Goal: Task Accomplishment & Management: Manage account settings

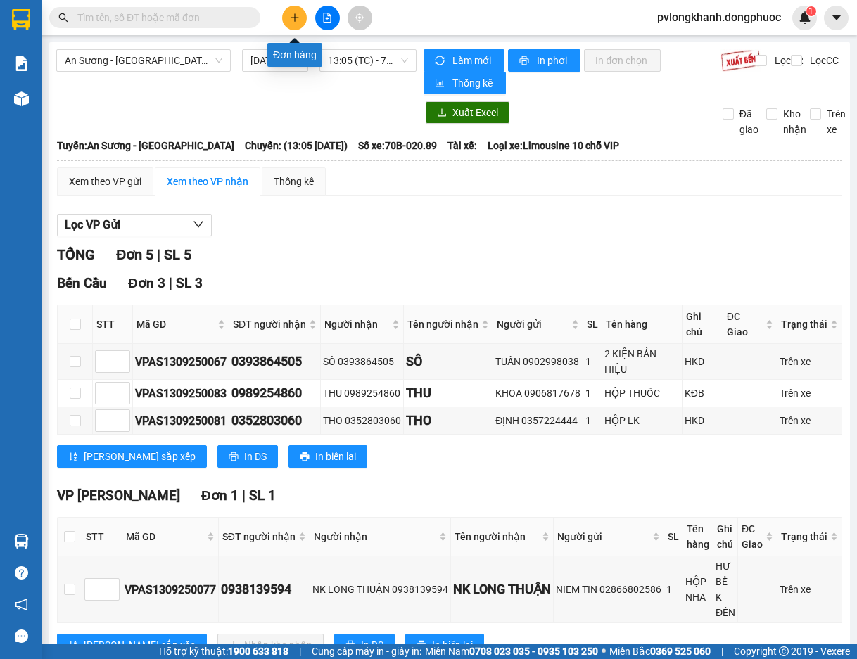
click at [293, 20] on icon "plus" at bounding box center [295, 18] width 10 height 10
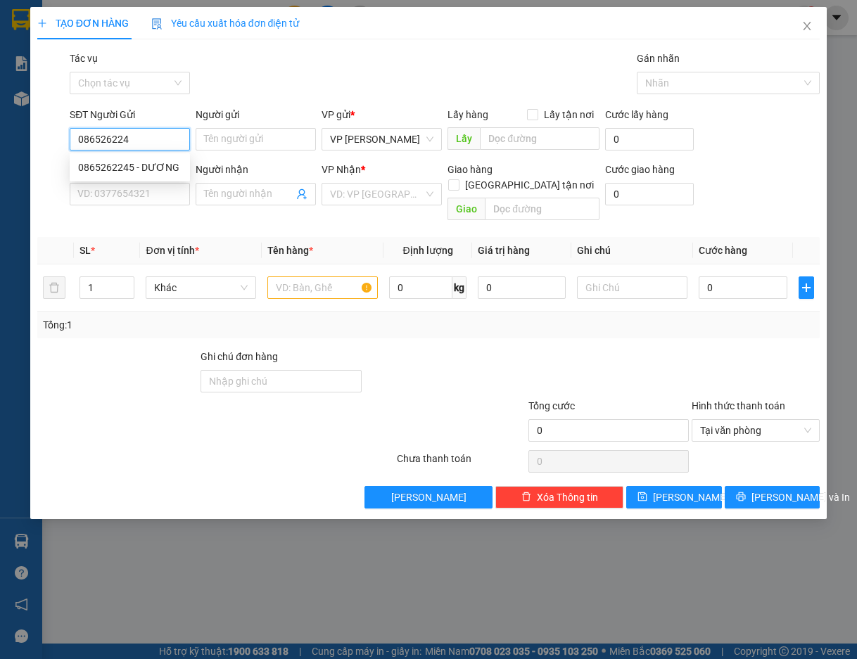
type input "0865262245"
click at [130, 169] on div "0865262245 - DƯƠNG" at bounding box center [129, 167] width 103 height 15
type input "DƯƠNG"
type input "0908884318"
type input "TUYỀN"
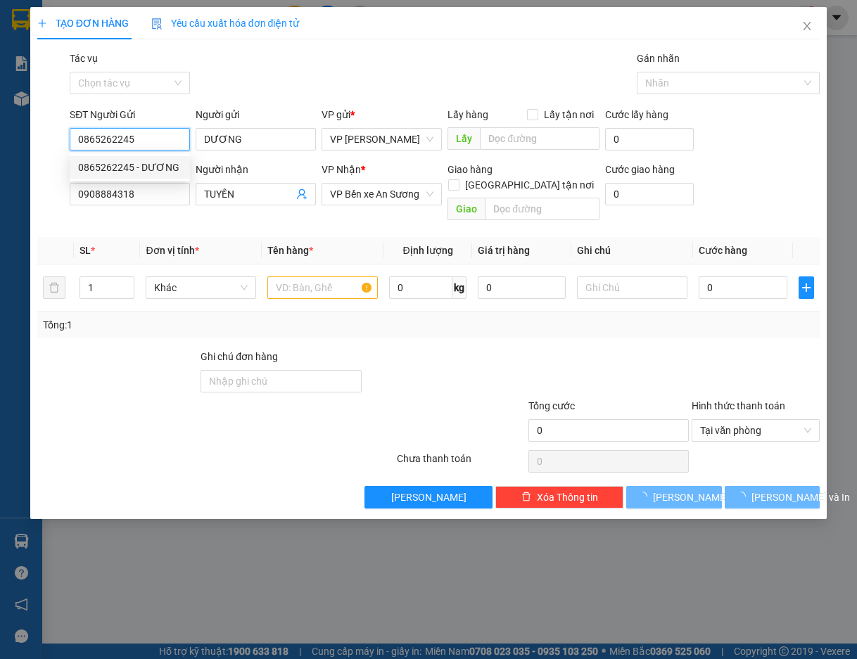
type input "105.000"
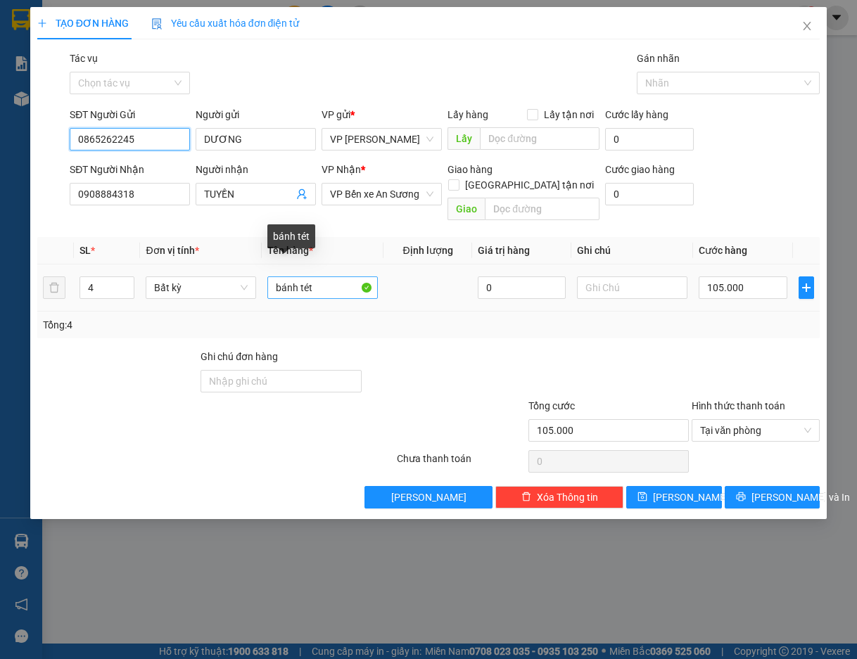
type input "0865262245"
click at [321, 276] on input "bánh tét" at bounding box center [322, 287] width 110 height 23
type input "b"
type input "NAM ROM"
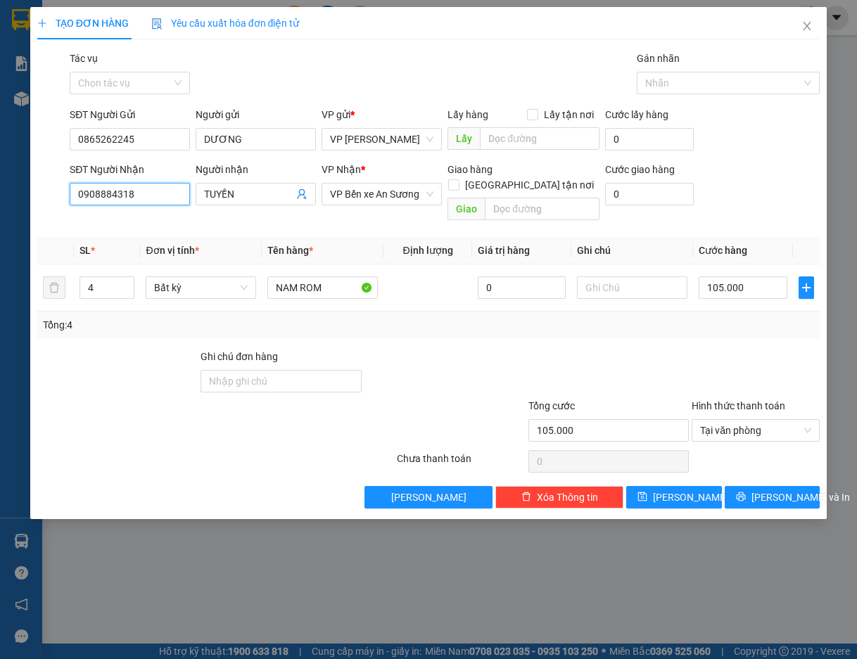
click at [147, 196] on input "0908884318" at bounding box center [130, 194] width 120 height 23
type input "0"
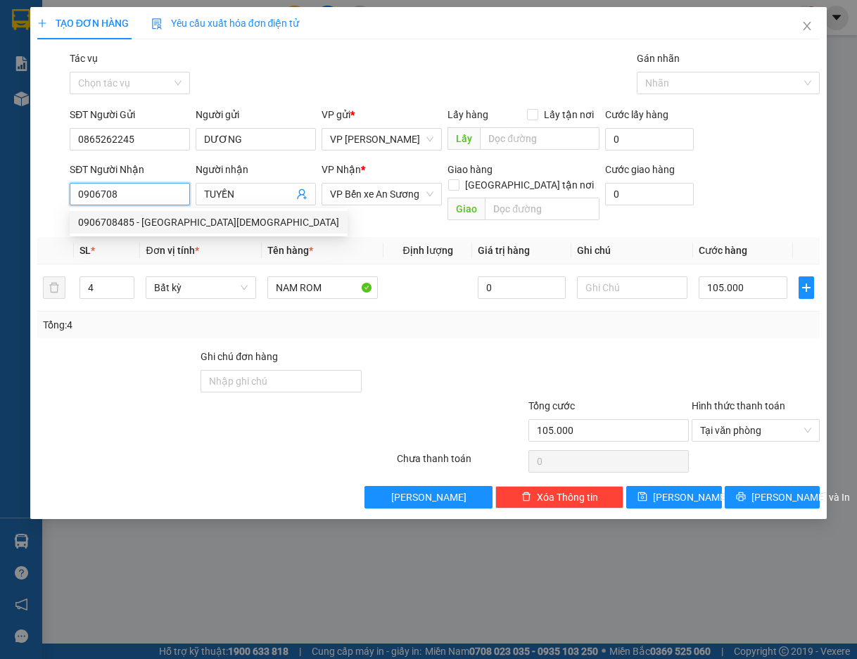
click at [141, 221] on div "0906708485 - [GEOGRAPHIC_DATA][DEMOGRAPHIC_DATA]" at bounding box center [208, 221] width 261 height 15
type input "0906708485"
type input "[DEMOGRAPHIC_DATA] [DEMOGRAPHIC_DATA]"
type input "KDB"
type input "40.000"
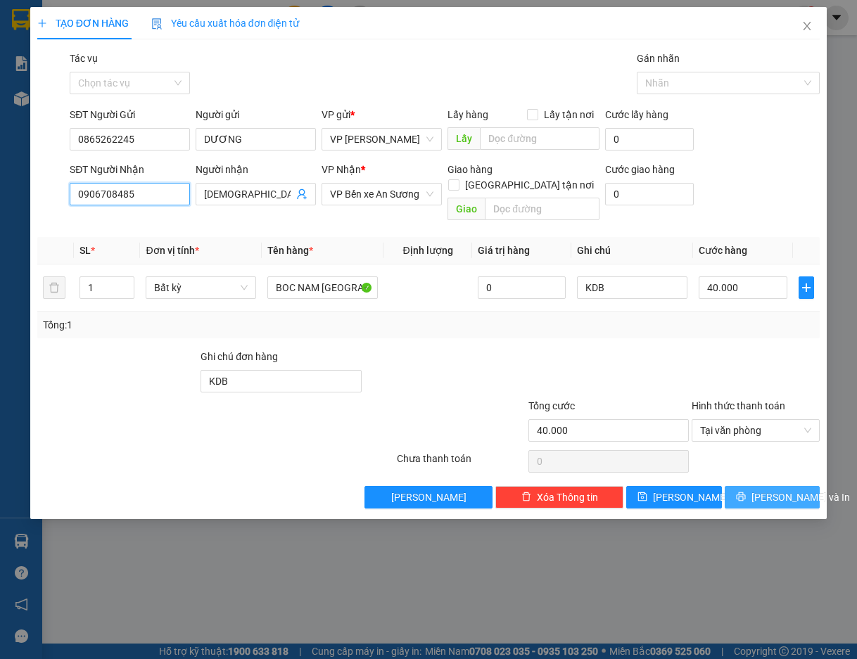
type input "0906708485"
click at [769, 489] on span "[PERSON_NAME] và In" at bounding box center [800, 496] width 98 height 15
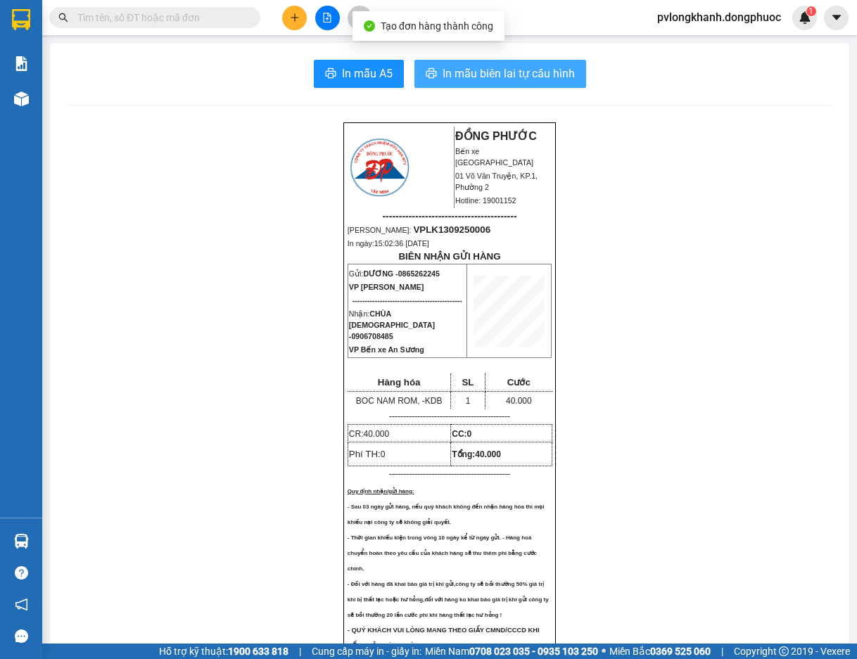
click at [512, 76] on span "In mẫu biên lai tự cấu hình" at bounding box center [508, 74] width 132 height 18
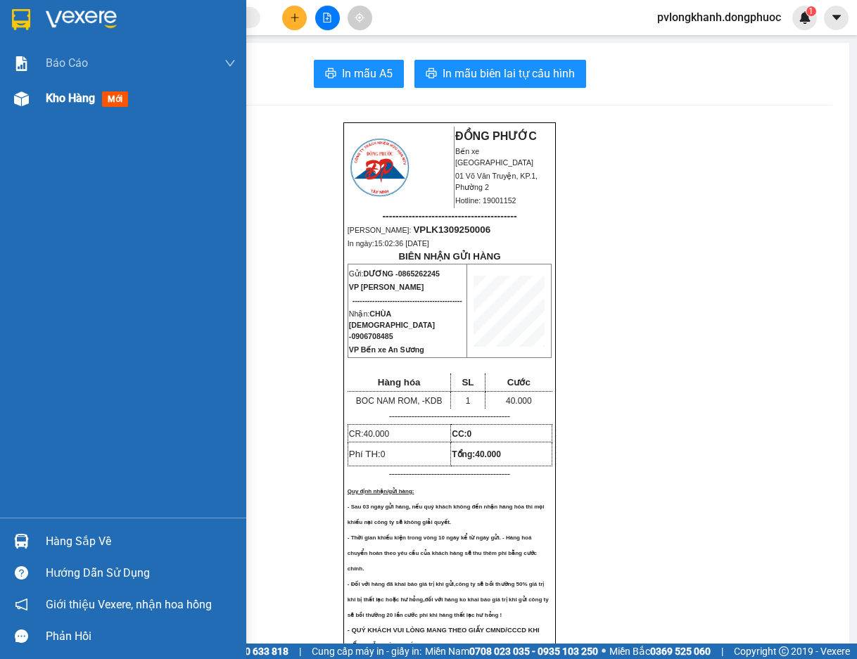
click at [69, 91] on span "Kho hàng" at bounding box center [70, 97] width 49 height 13
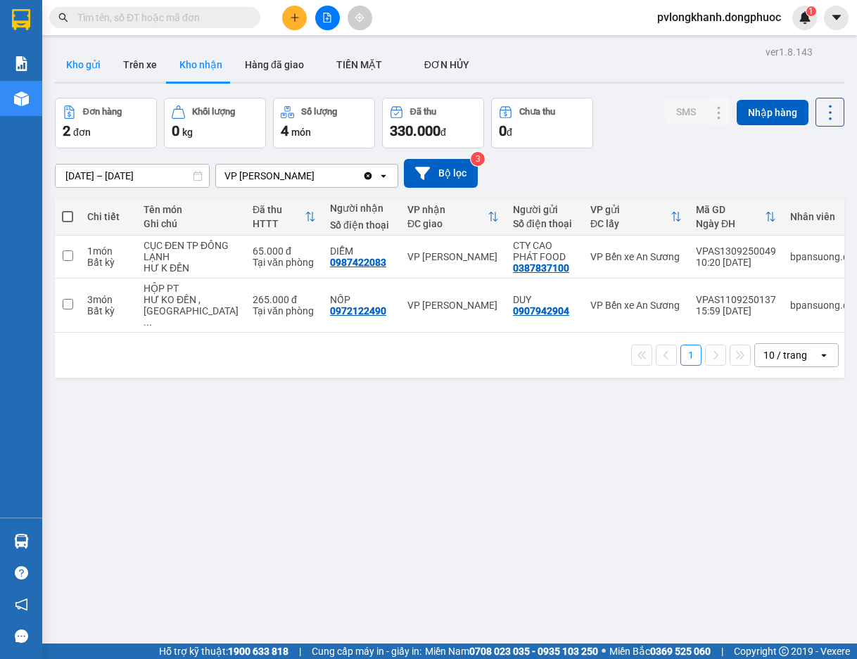
click at [88, 65] on button "Kho gửi" at bounding box center [83, 65] width 57 height 34
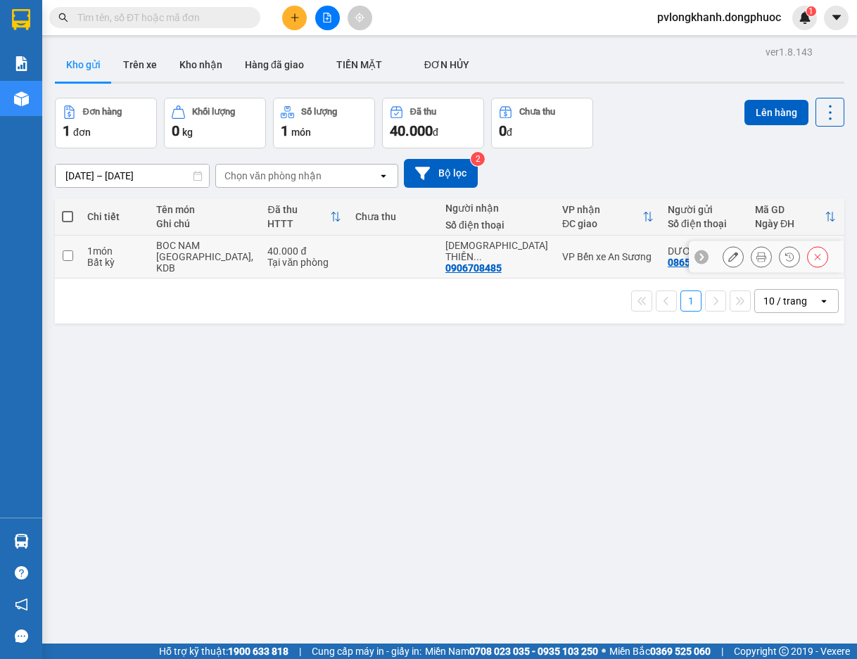
click at [129, 247] on div "1 món" at bounding box center [114, 250] width 55 height 11
checkbox input "true"
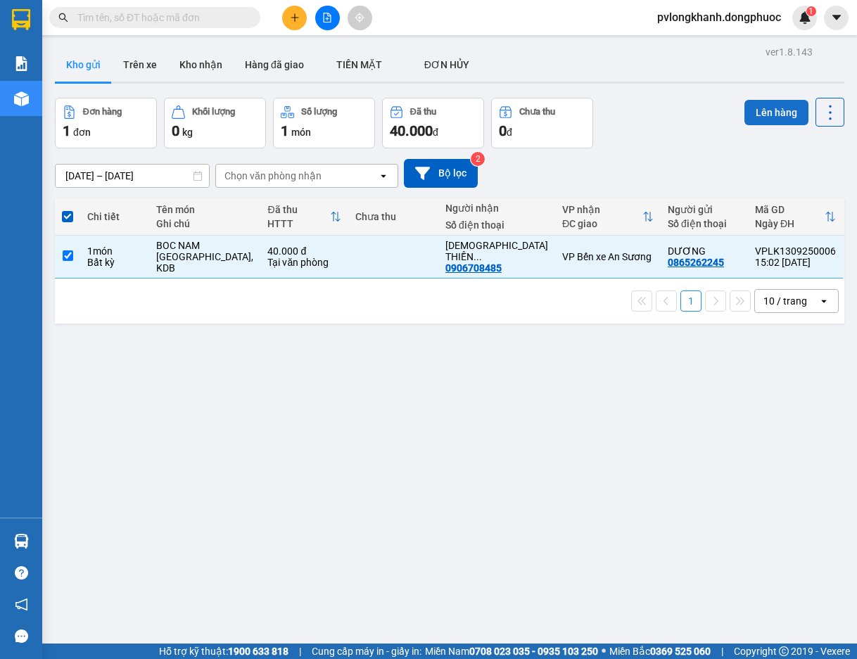
click at [754, 110] on button "Lên hàng" at bounding box center [776, 112] width 64 height 25
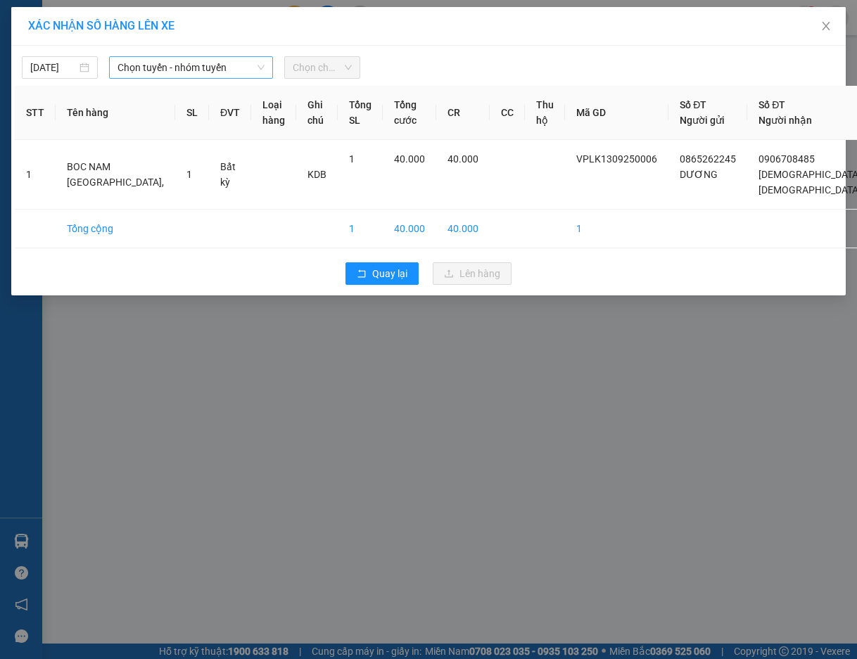
click at [225, 63] on span "Chọn tuyến - nhóm tuyến" at bounding box center [190, 67] width 146 height 21
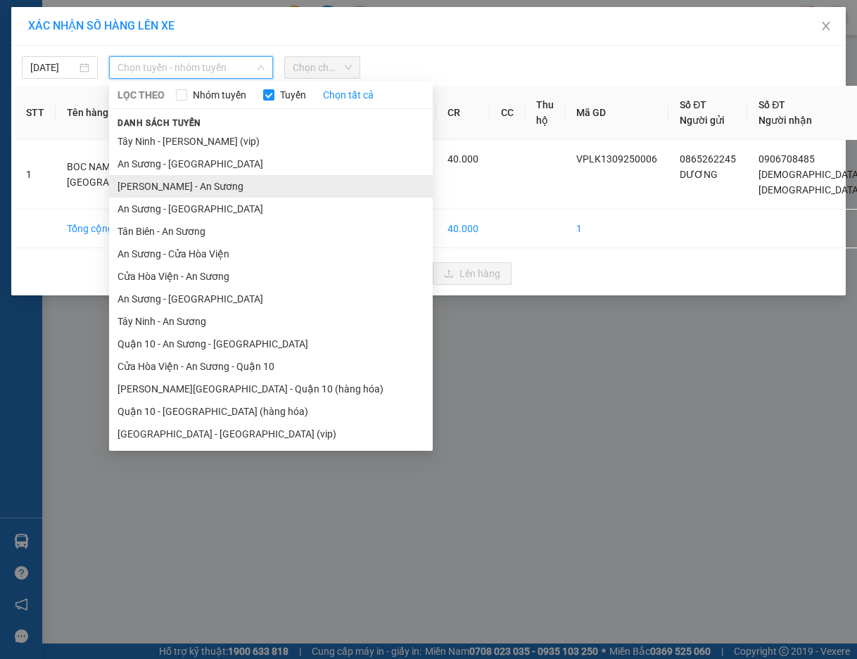
click at [212, 182] on li "[PERSON_NAME] - An Sương" at bounding box center [271, 186] width 324 height 23
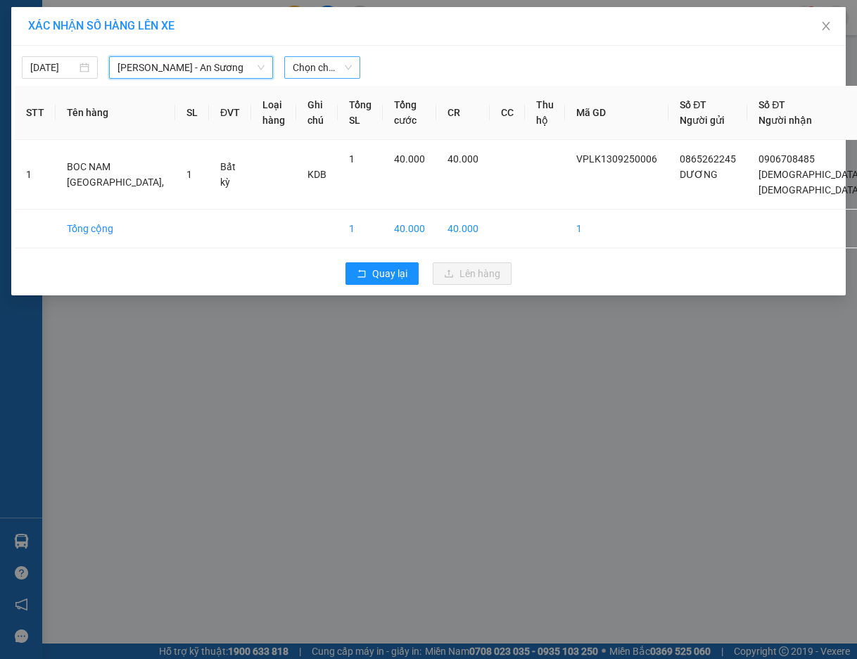
click at [307, 69] on span "Chọn chuyến" at bounding box center [322, 67] width 59 height 21
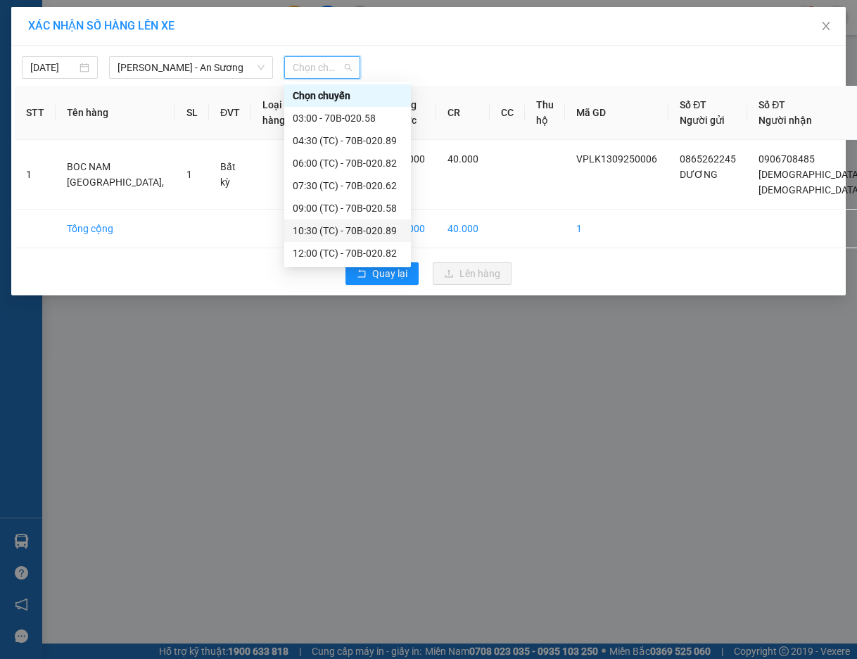
scroll to position [68, 0]
click at [364, 226] on div "15:00 (TC) - 70H-083.92" at bounding box center [348, 230] width 110 height 15
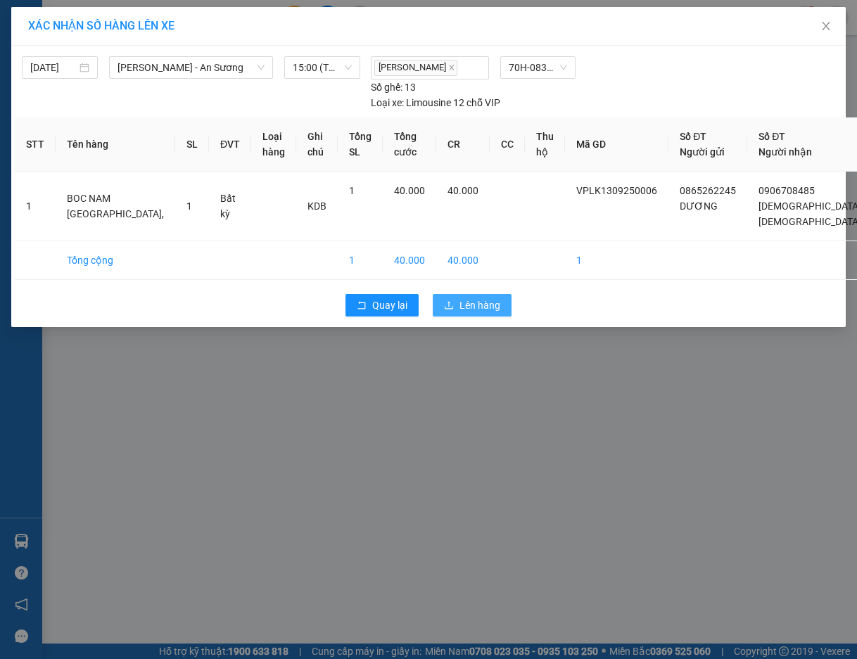
click at [468, 302] on span "Lên hàng" at bounding box center [479, 304] width 41 height 15
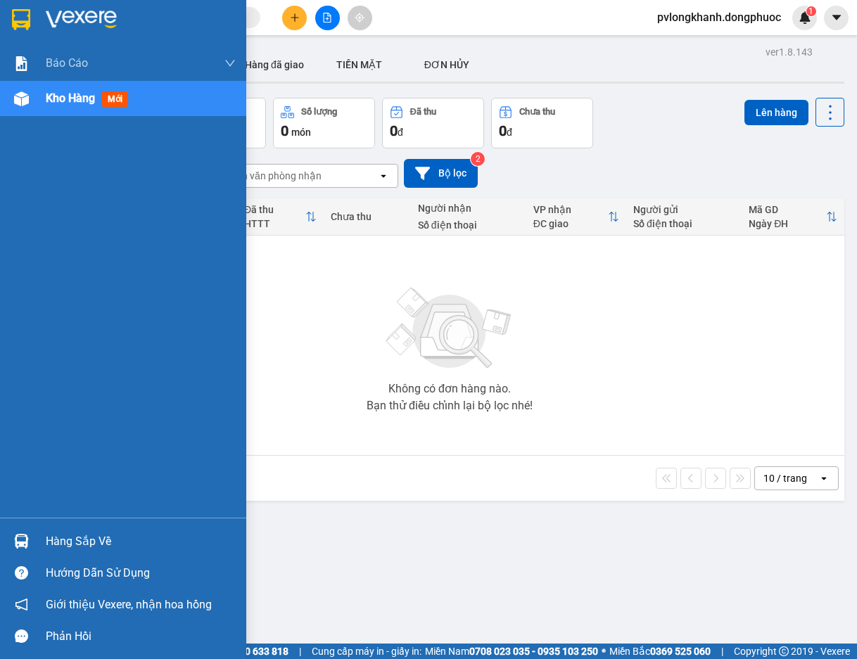
click at [102, 540] on div "Hàng sắp về" at bounding box center [141, 541] width 190 height 21
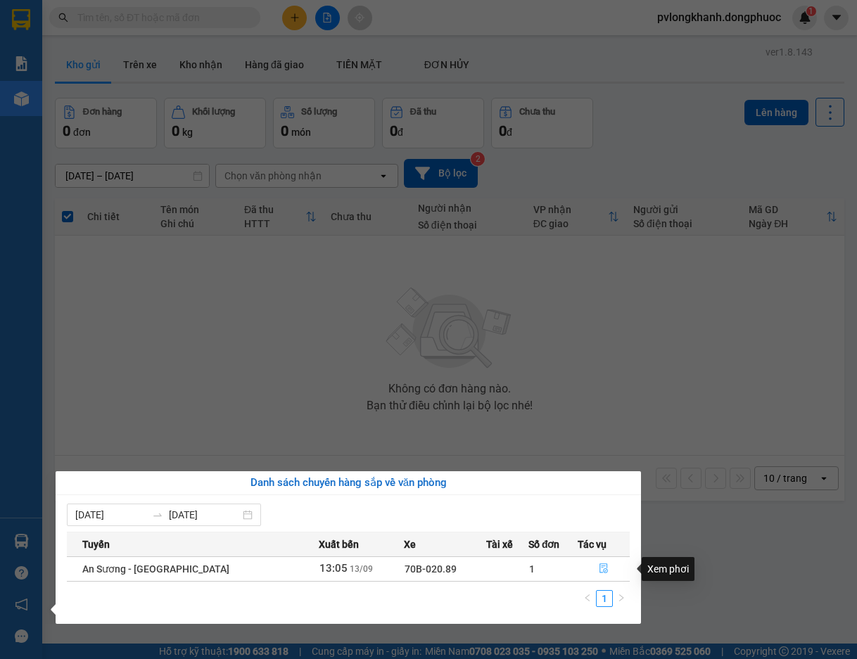
click at [598, 568] on icon "file-done" at bounding box center [603, 568] width 10 height 10
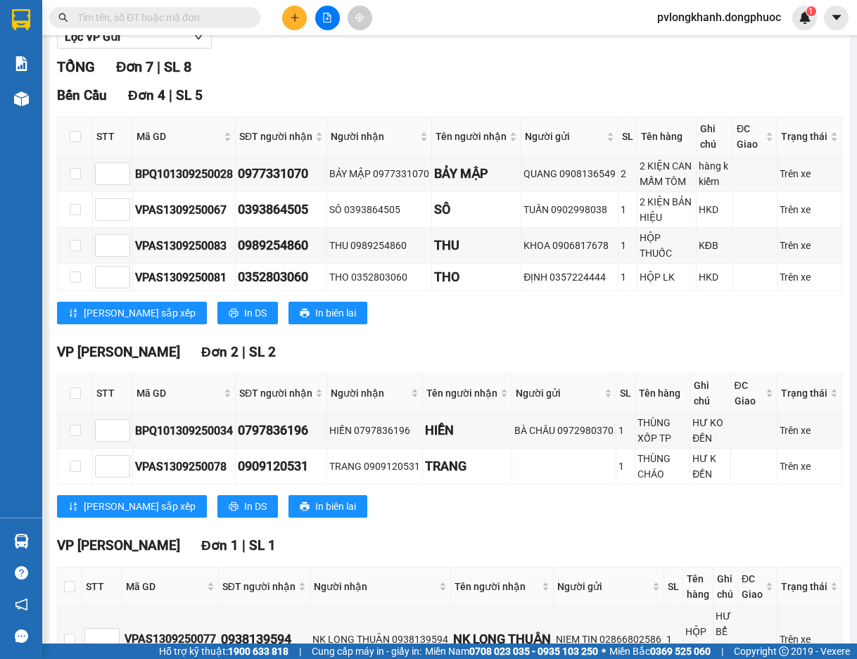
scroll to position [274, 0]
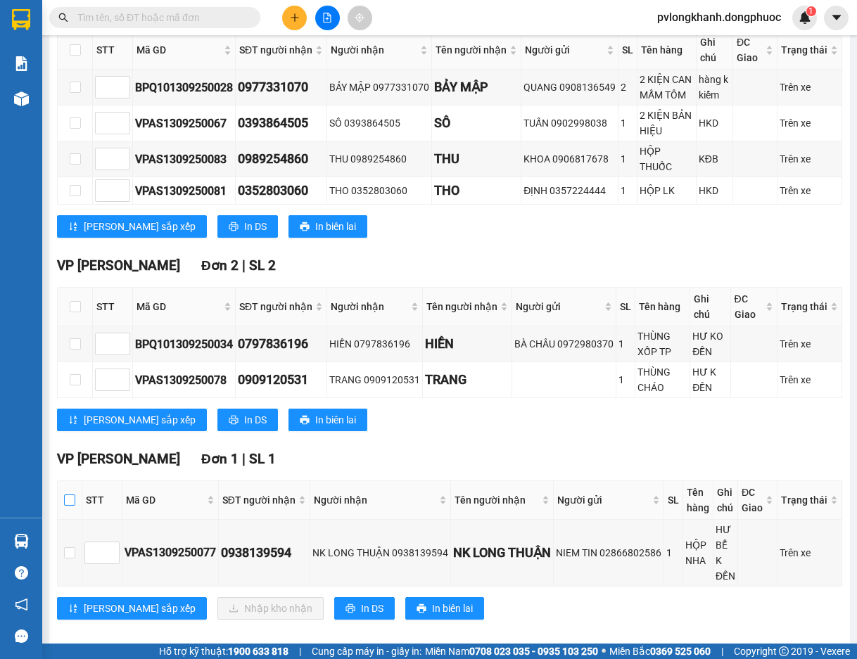
click at [64, 498] on input "checkbox" at bounding box center [69, 499] width 11 height 11
checkbox input "true"
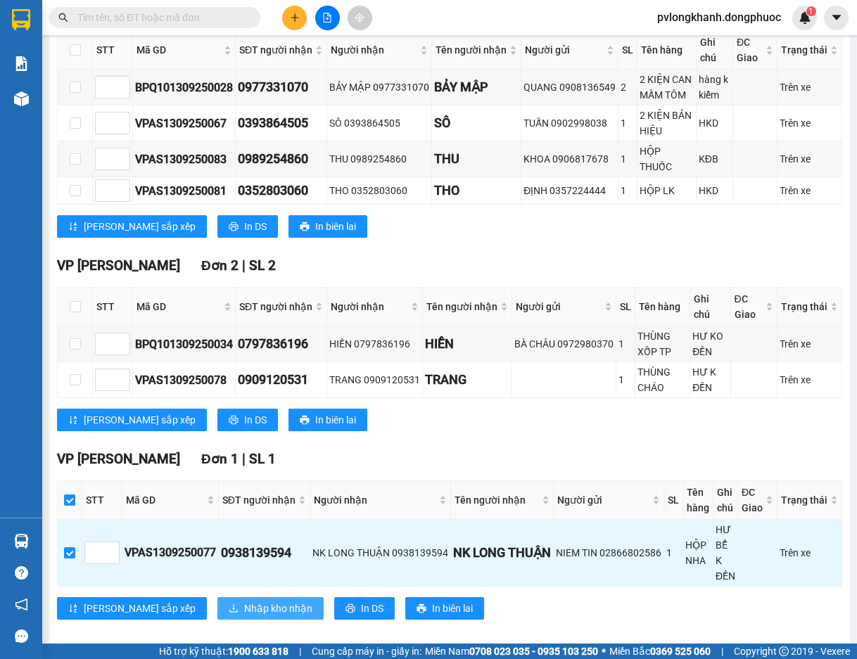
click at [244, 601] on span "Nhập kho nhận" at bounding box center [278, 608] width 68 height 15
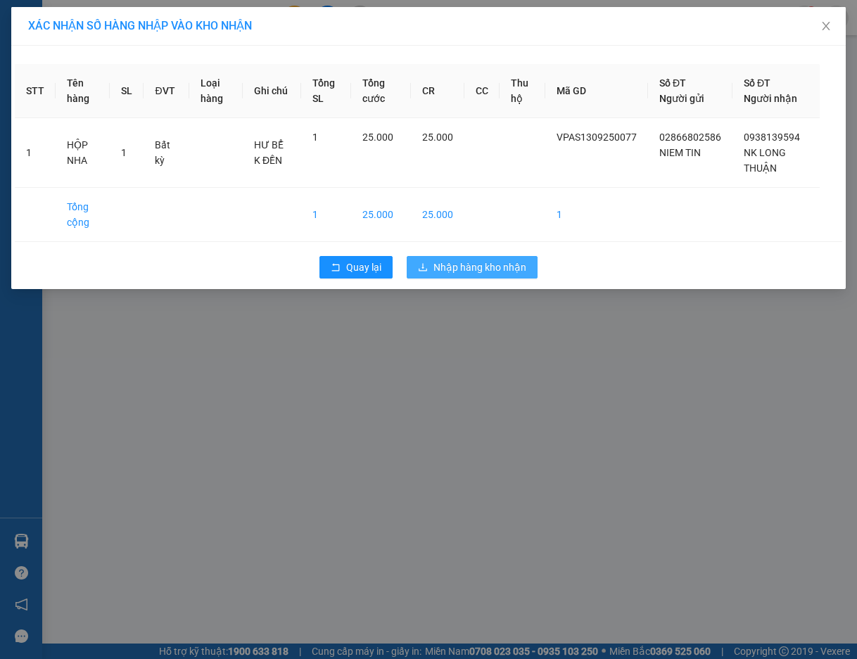
click at [473, 271] on span "Nhập hàng kho nhận" at bounding box center [479, 267] width 93 height 15
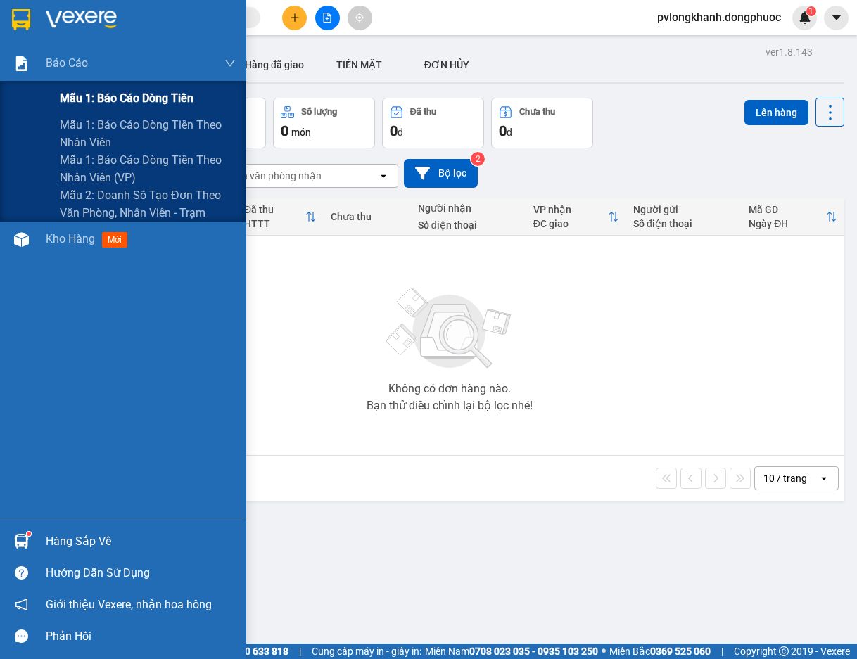
click at [108, 96] on span "Mẫu 1: Báo cáo dòng tiền" at bounding box center [127, 98] width 134 height 18
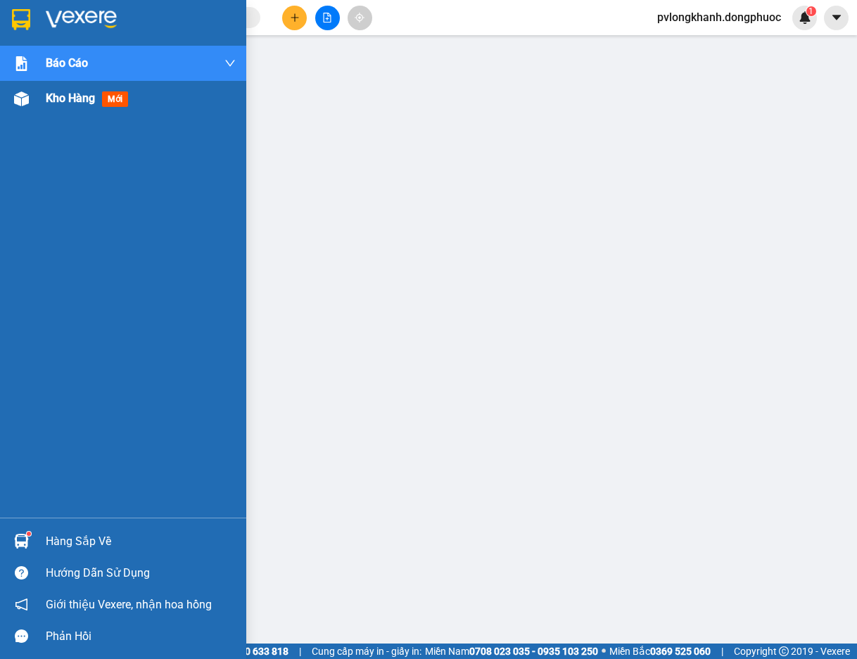
click at [44, 95] on div "Kho hàng mới" at bounding box center [123, 98] width 246 height 35
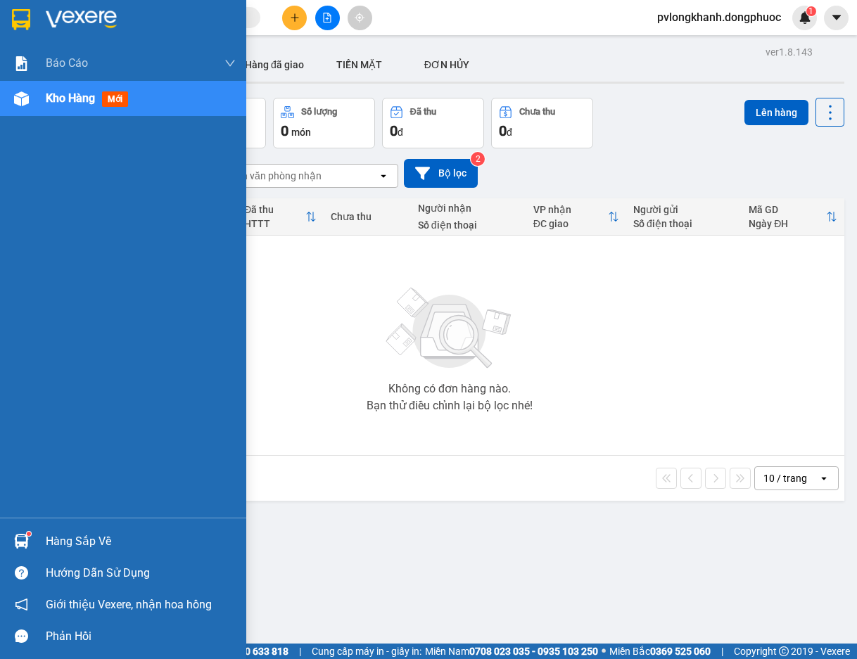
click at [41, 536] on div "Hàng sắp về" at bounding box center [123, 541] width 246 height 32
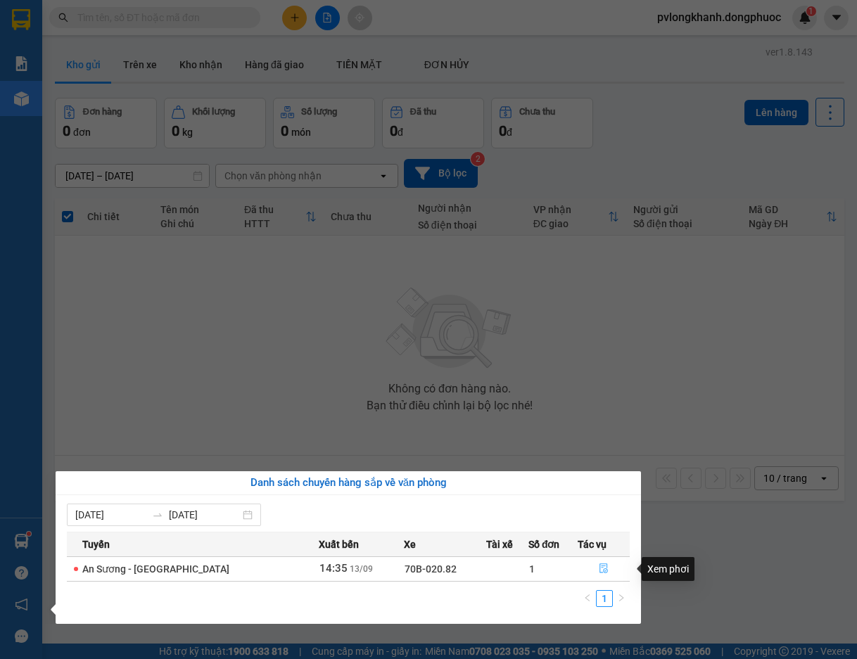
click at [599, 568] on icon "file-done" at bounding box center [603, 569] width 8 height 10
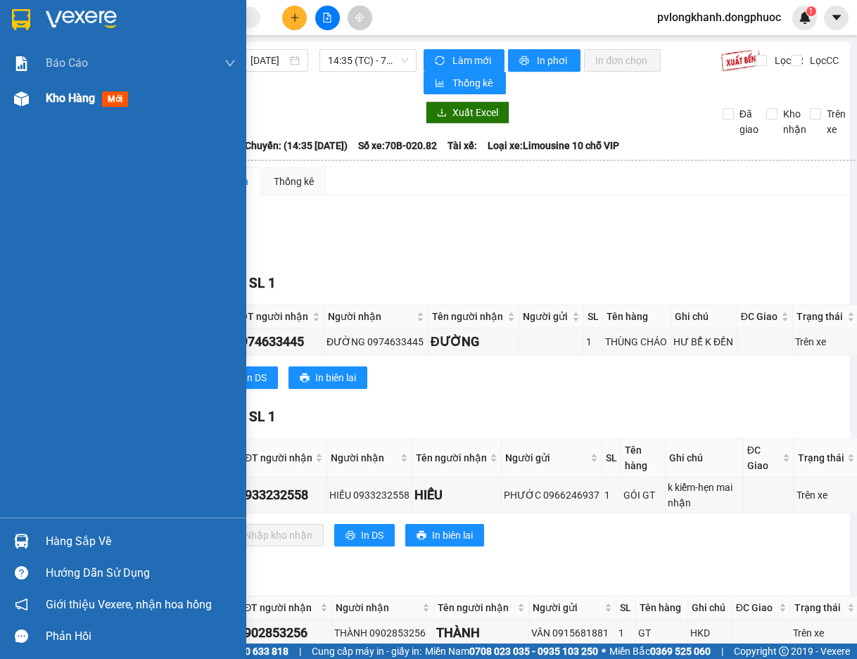
click at [43, 95] on div "Kho hàng mới" at bounding box center [123, 98] width 246 height 35
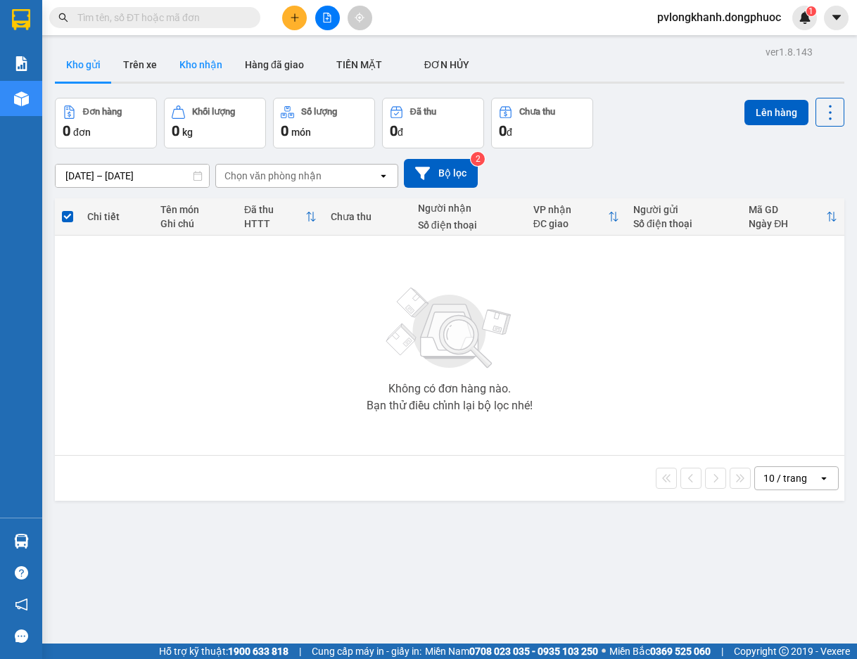
click at [191, 68] on button "Kho nhận" at bounding box center [200, 65] width 65 height 34
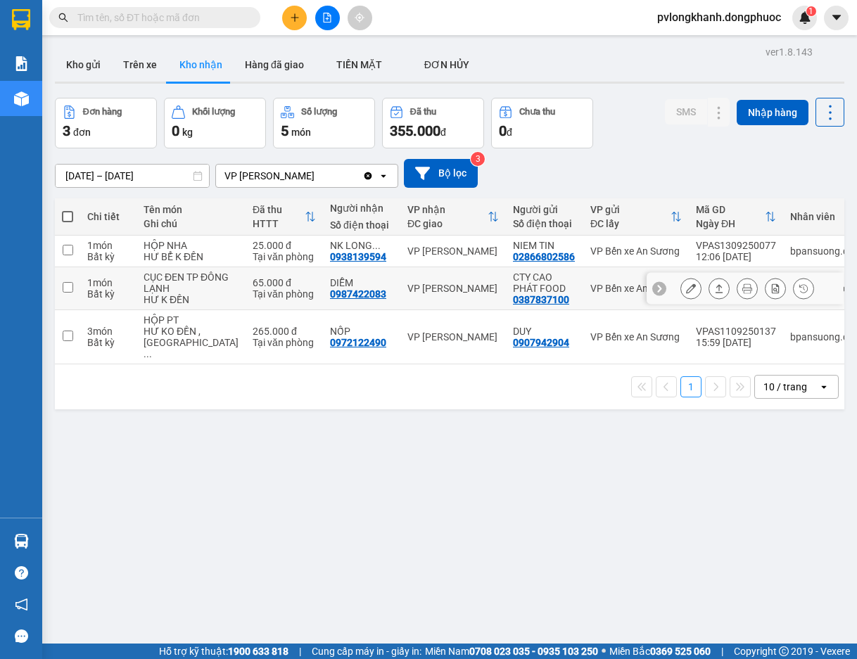
click at [742, 293] on icon at bounding box center [747, 288] width 10 height 10
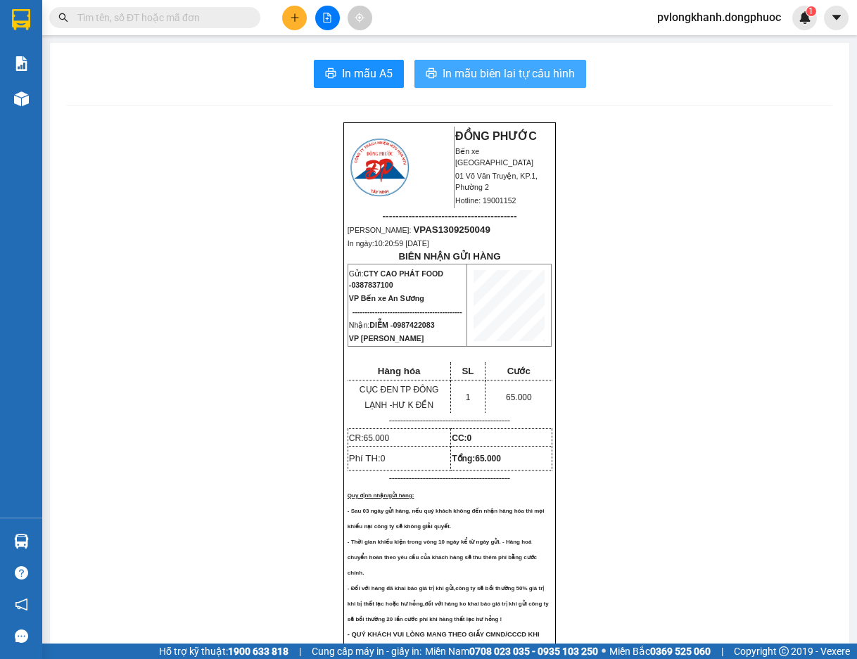
click at [468, 68] on span "In mẫu biên lai tự cấu hình" at bounding box center [508, 74] width 132 height 18
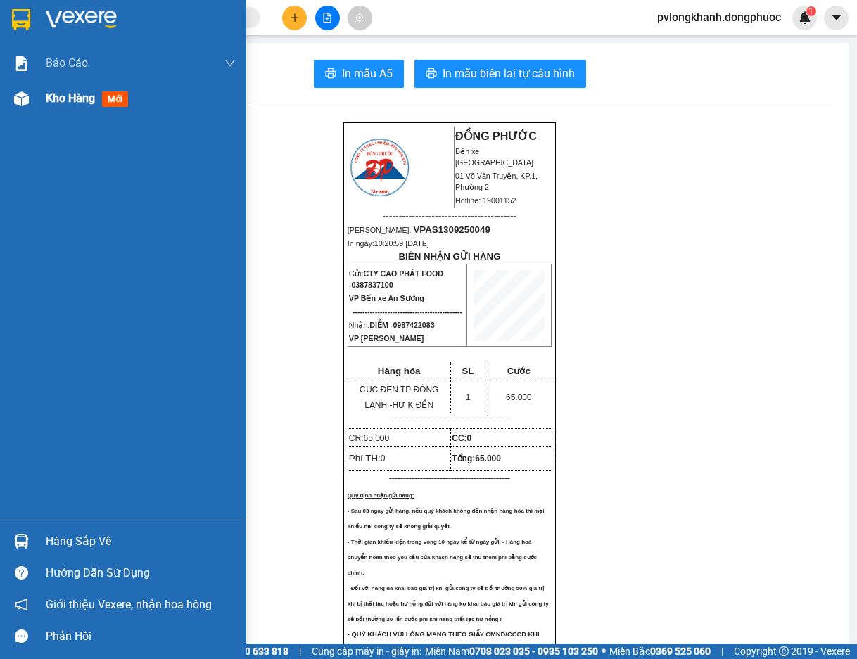
click at [73, 99] on span "Kho hàng" at bounding box center [70, 97] width 49 height 13
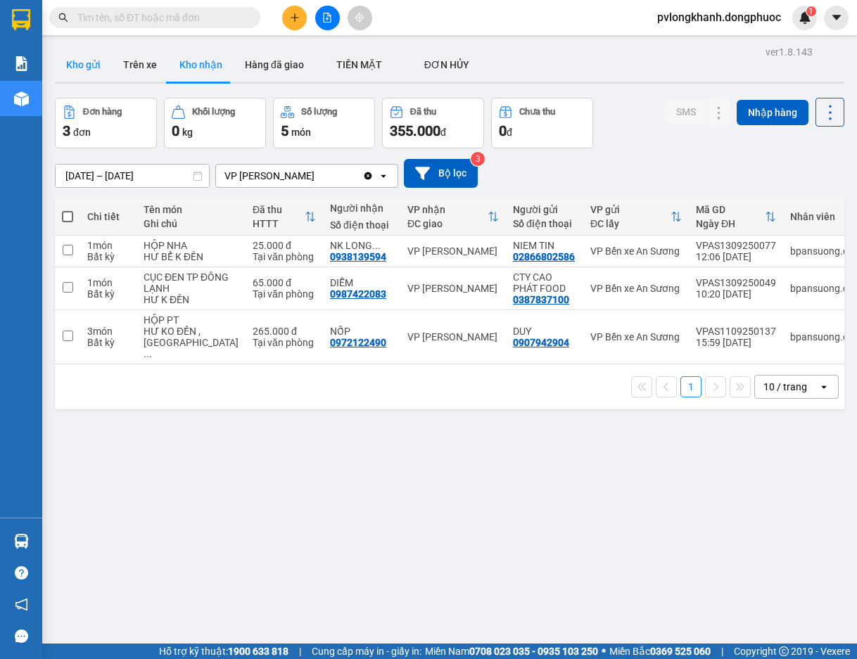
click at [96, 63] on button "Kho gửi" at bounding box center [83, 65] width 57 height 34
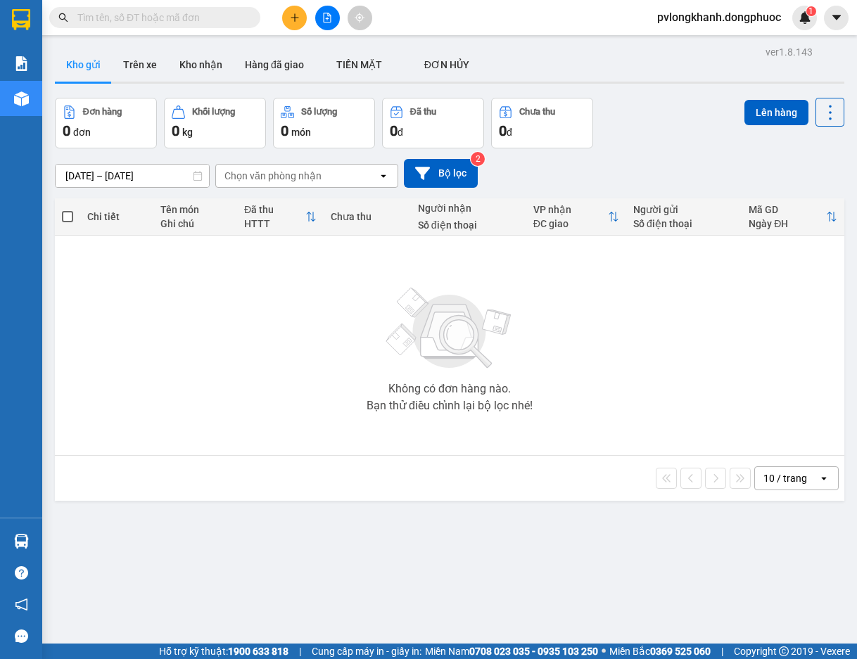
click at [201, 16] on input "text" at bounding box center [160, 17] width 166 height 15
click at [203, 57] on button "Kho nhận" at bounding box center [200, 65] width 65 height 34
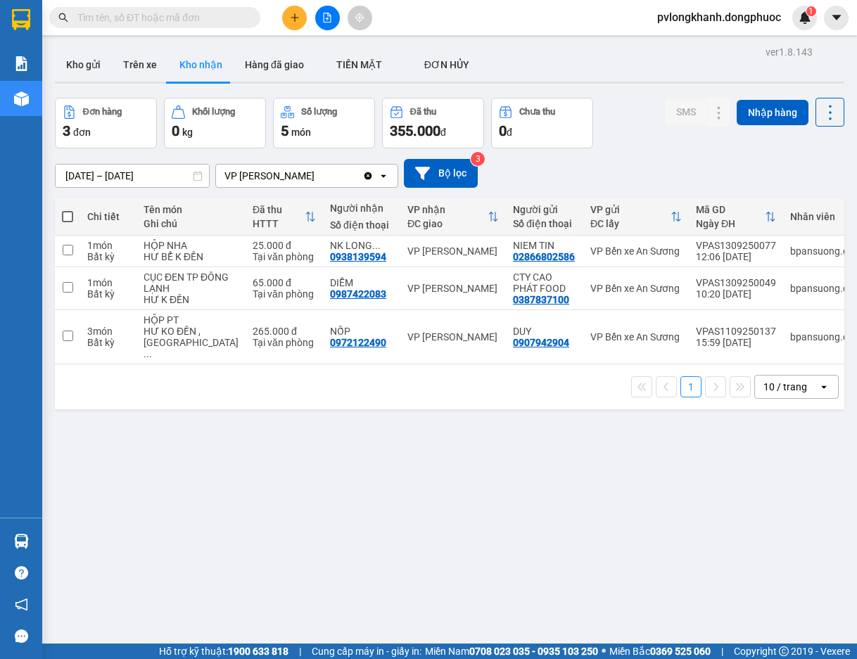
click at [185, 7] on span at bounding box center [154, 17] width 211 height 21
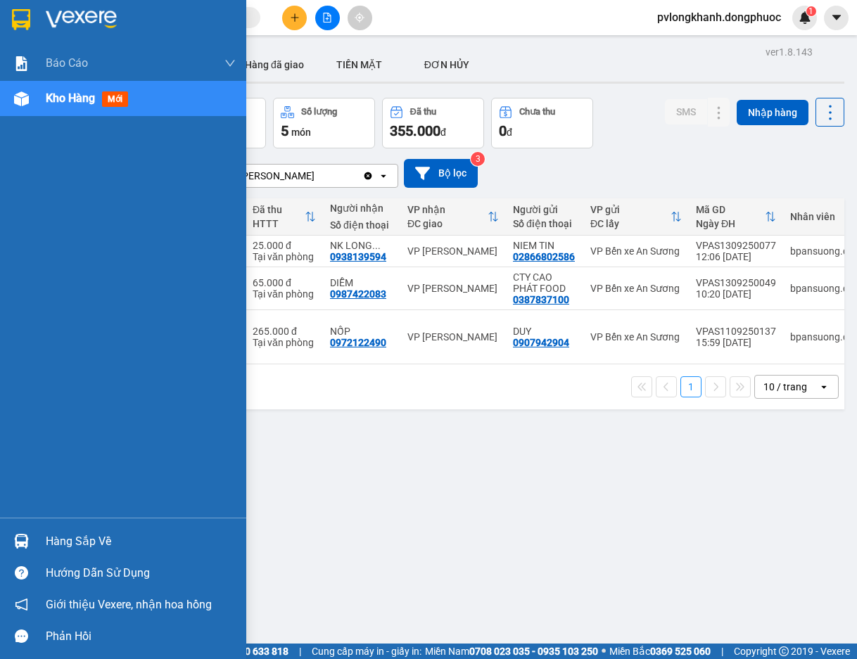
click at [73, 538] on div "Hàng sắp về" at bounding box center [141, 541] width 190 height 21
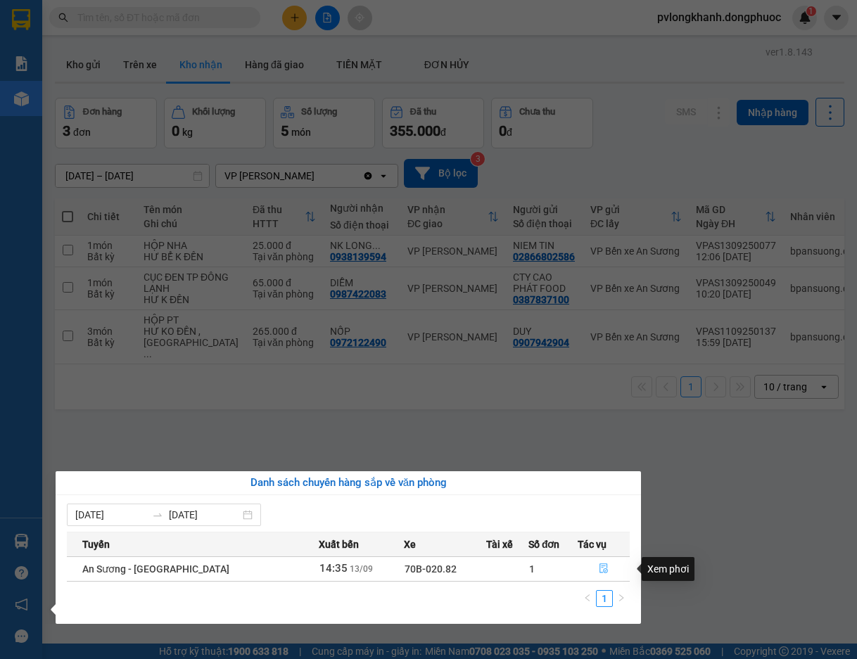
click at [604, 569] on icon "file-done" at bounding box center [603, 568] width 10 height 10
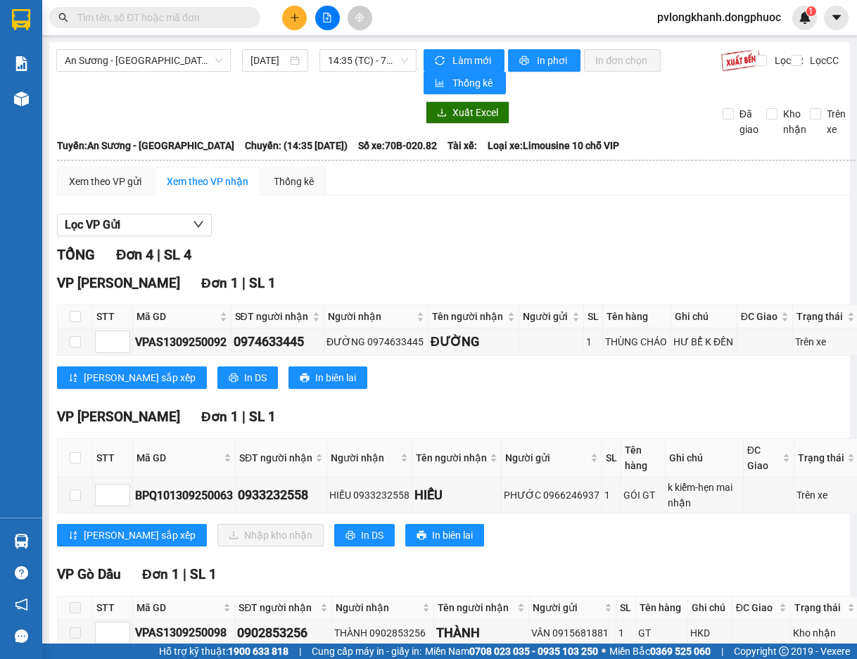
click at [563, 542] on div "[PERSON_NAME] sắp xếp Nhập kho nhận In DS In biên lai" at bounding box center [458, 535] width 802 height 23
click at [207, 18] on input "text" at bounding box center [160, 17] width 166 height 15
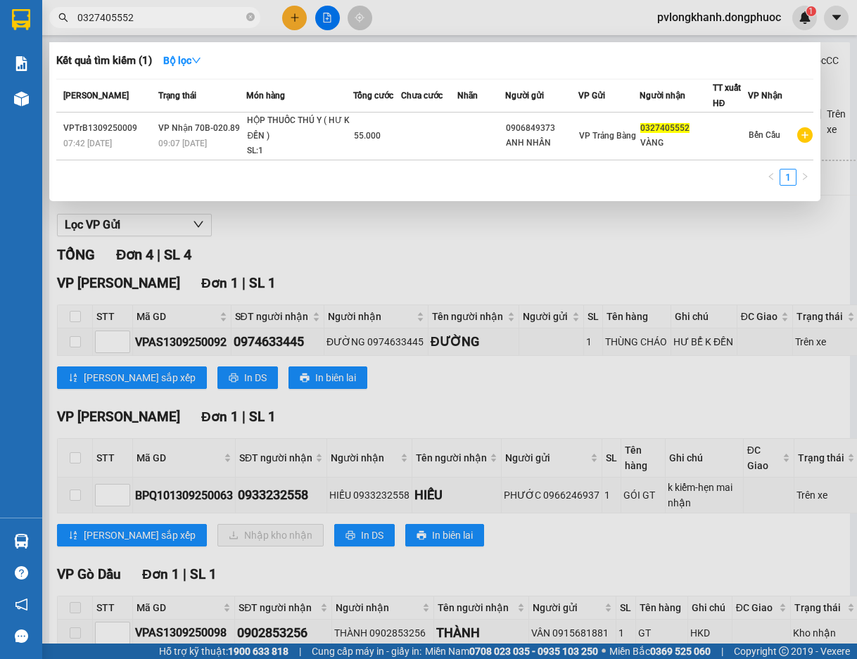
type input "0327405552"
click at [519, 269] on div at bounding box center [428, 329] width 857 height 659
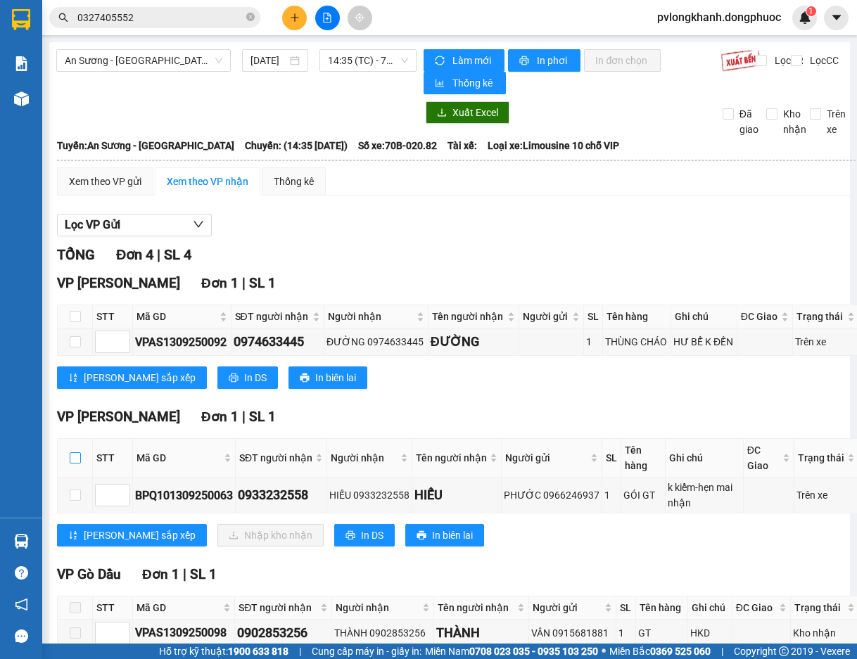
click at [75, 457] on input "checkbox" at bounding box center [75, 457] width 11 height 11
checkbox input "true"
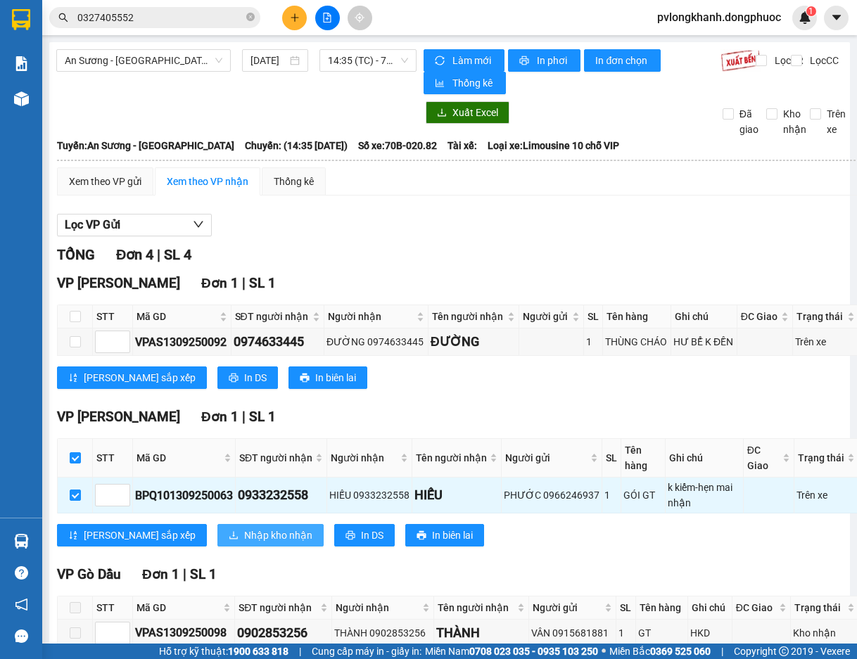
click at [244, 533] on span "Nhập kho nhận" at bounding box center [278, 534] width 68 height 15
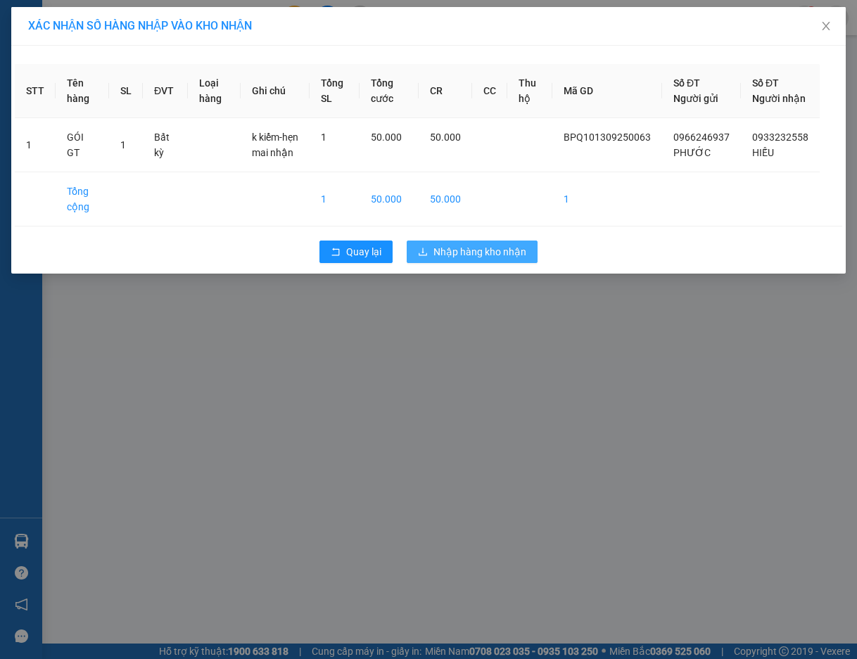
click at [490, 260] on span "Nhập hàng kho nhận" at bounding box center [479, 251] width 93 height 15
